Goal: Navigation & Orientation: Find specific page/section

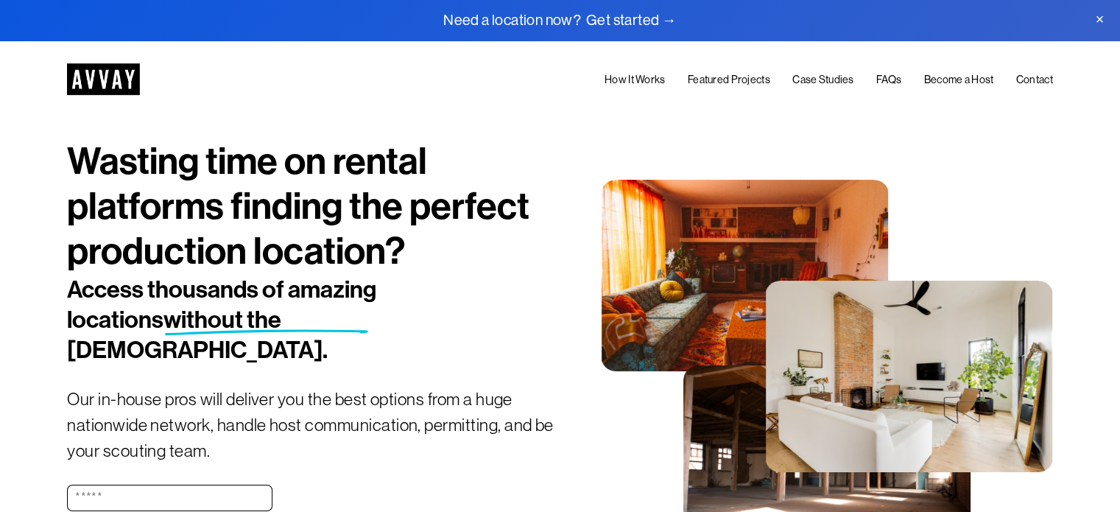
click at [1102, 14] on span "Close Announcement" at bounding box center [1099, 20] width 41 height 40
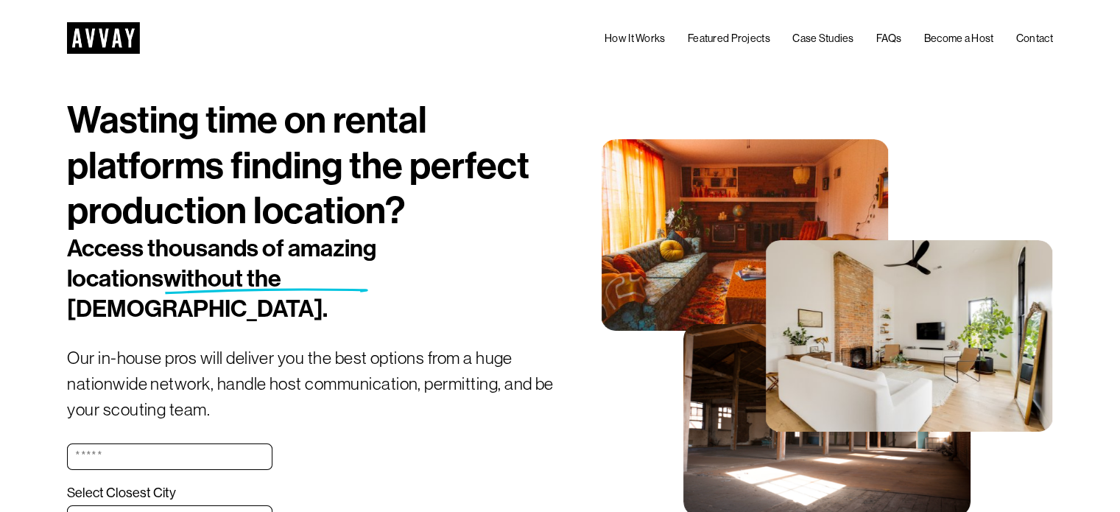
click at [825, 42] on link "Case Studies" at bounding box center [822, 39] width 61 height 18
